Goal: Information Seeking & Learning: Check status

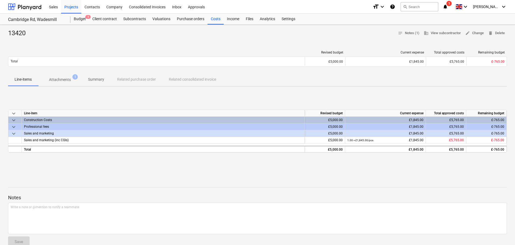
click at [448, 7] on icon "notifications" at bounding box center [445, 7] width 5 height 6
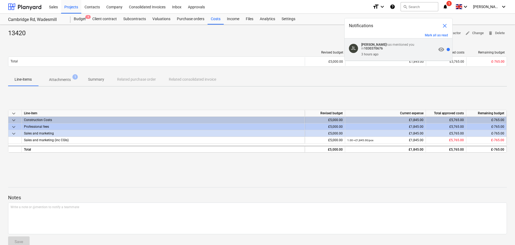
click at [400, 50] on div "3 hours ago" at bounding box center [399, 53] width 75 height 6
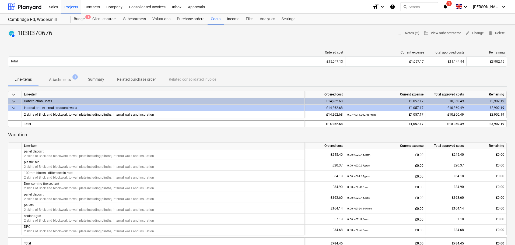
click at [249, 39] on div at bounding box center [257, 40] width 499 height 4
